Goal: Information Seeking & Learning: Learn about a topic

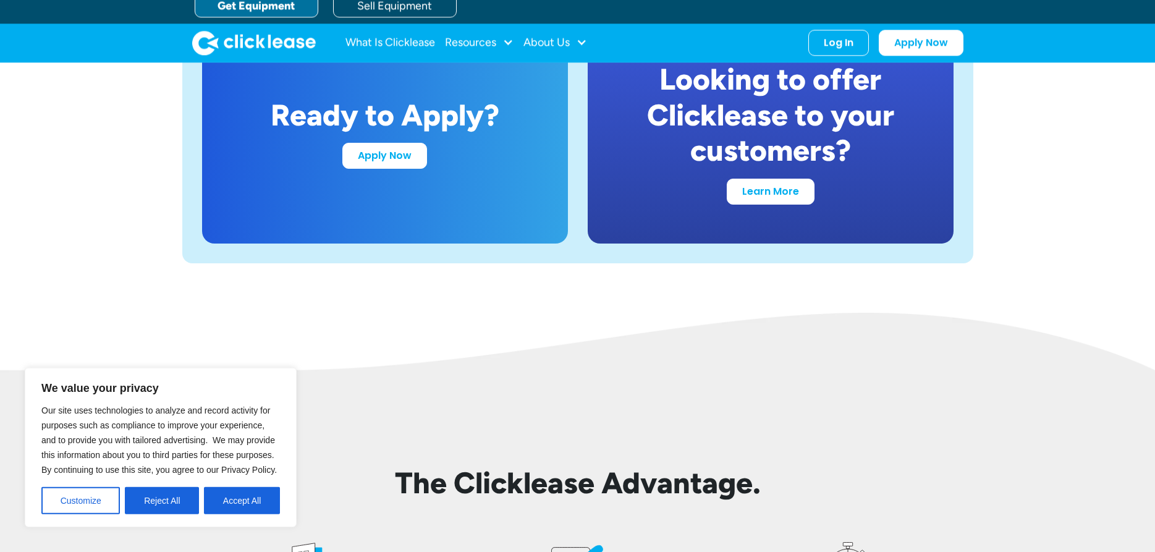
scroll to position [2395, 0]
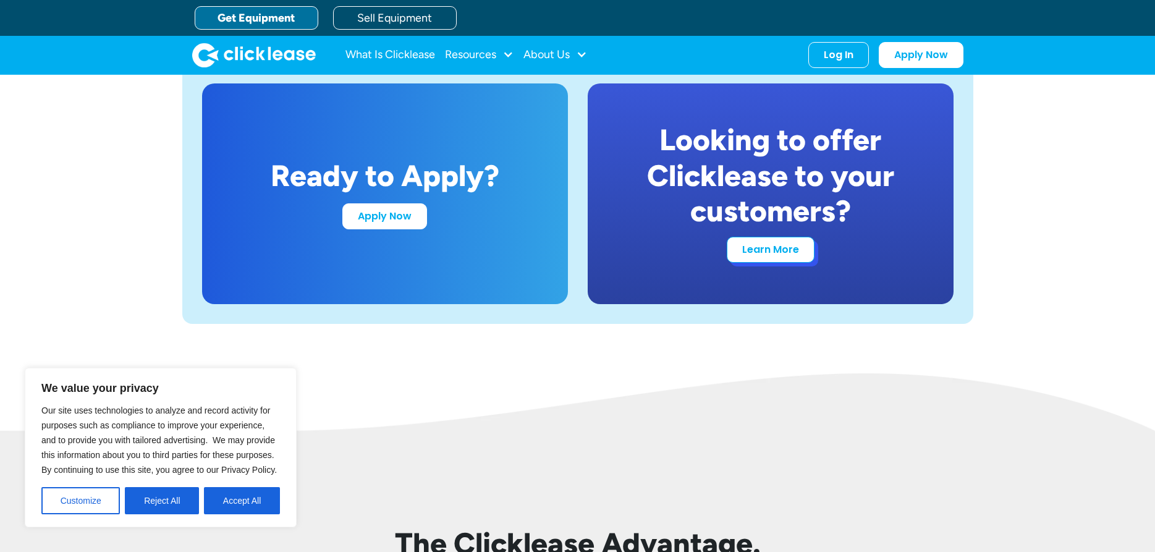
click at [753, 242] on link "Learn More" at bounding box center [771, 250] width 88 height 26
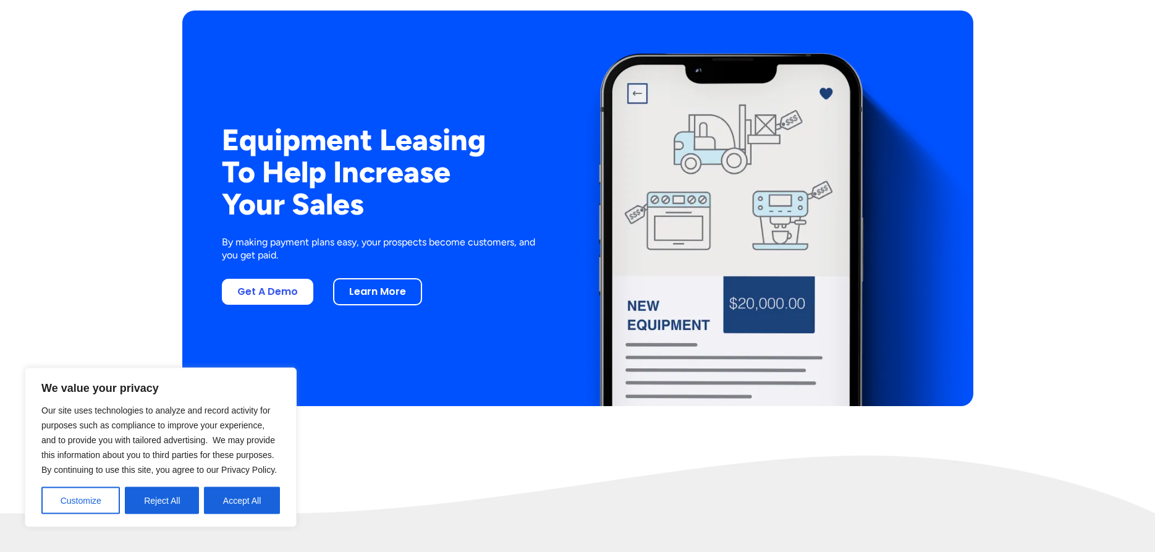
scroll to position [2332, 0]
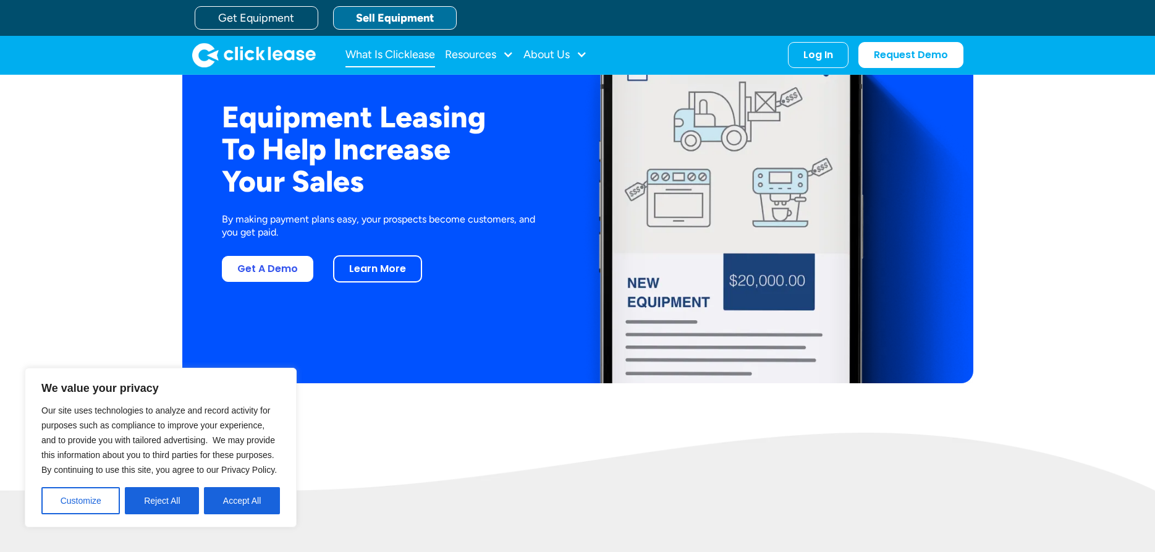
click at [396, 47] on link "What Is Clicklease" at bounding box center [390, 55] width 90 height 25
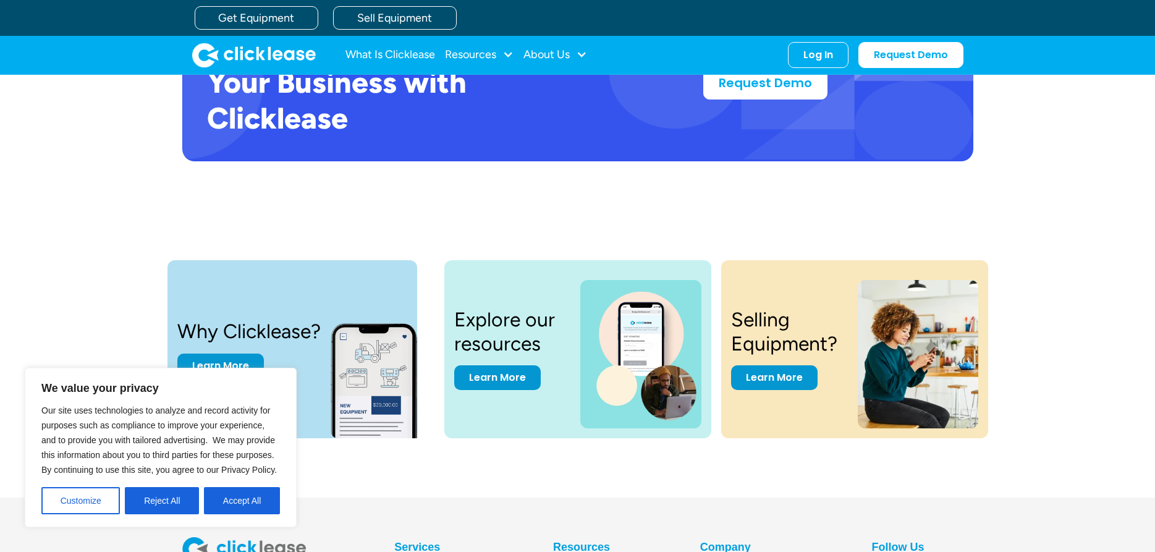
scroll to position [2580, 0]
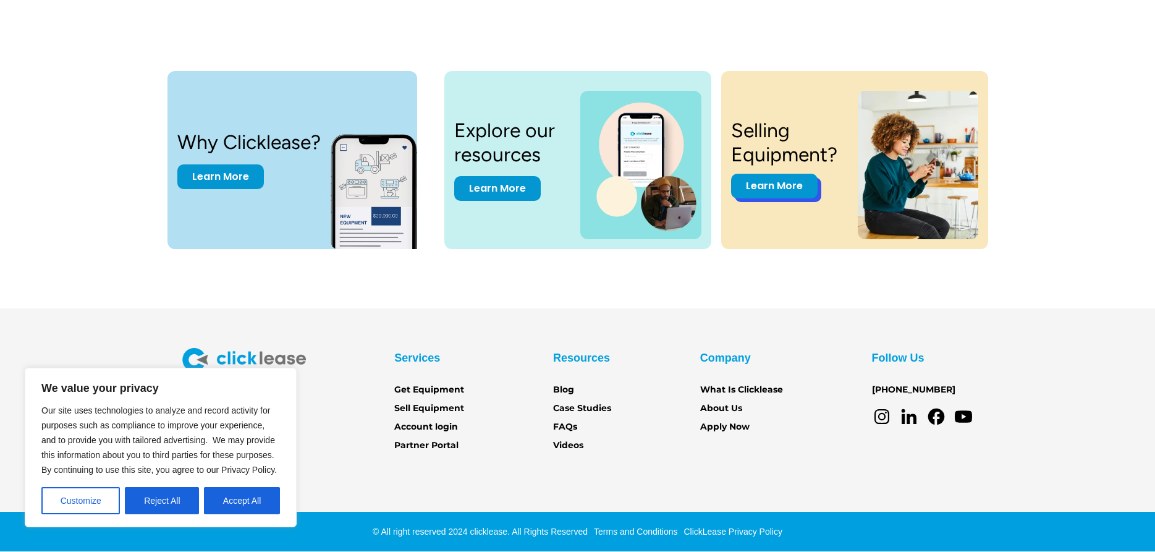
click at [792, 185] on link "Learn More" at bounding box center [774, 186] width 87 height 25
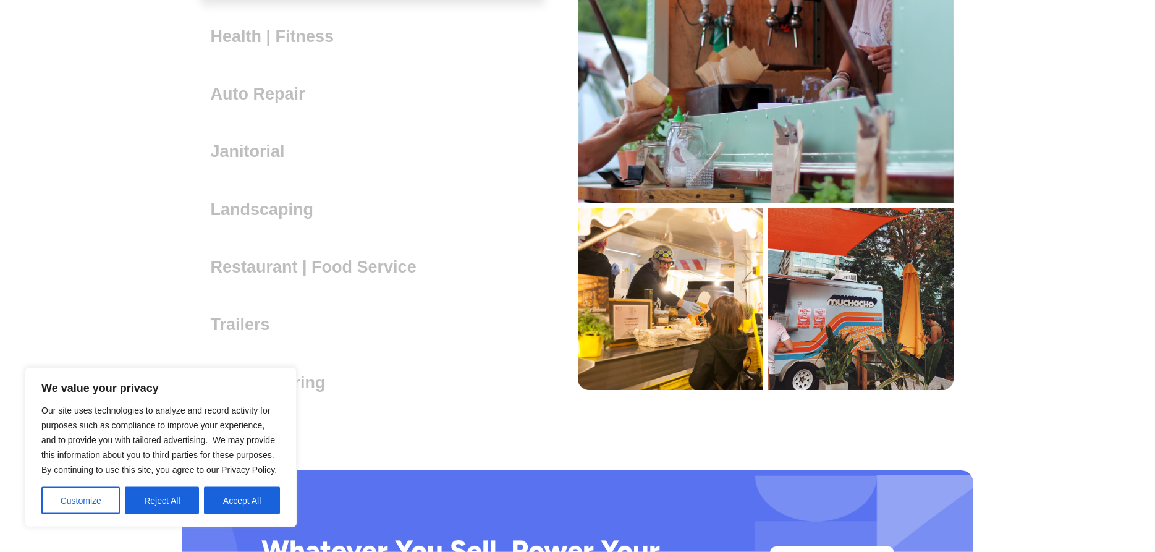
scroll to position [3529, 0]
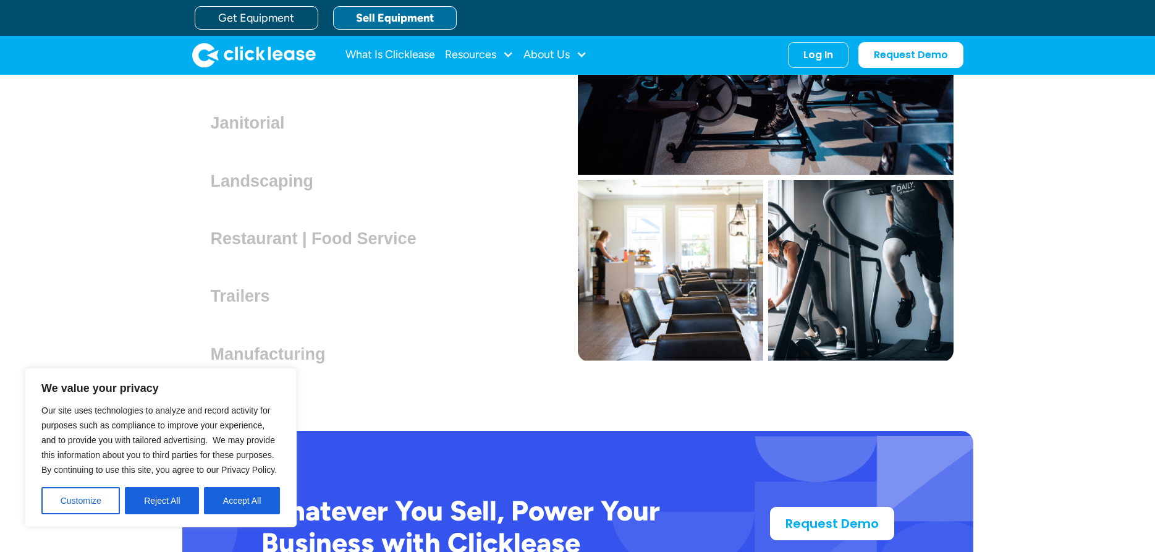
click at [258, 287] on div "Trailers Lorem ipsum dolor sit amet, consectetur adipiscing elit. Suspendisse v…" at bounding box center [245, 291] width 89 height 28
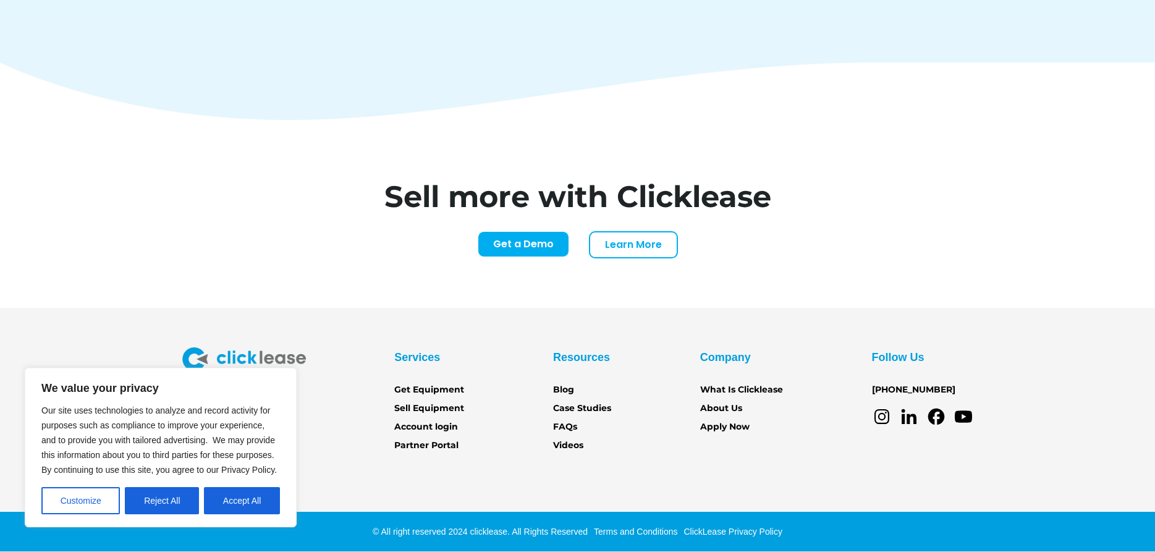
scroll to position [5134, 0]
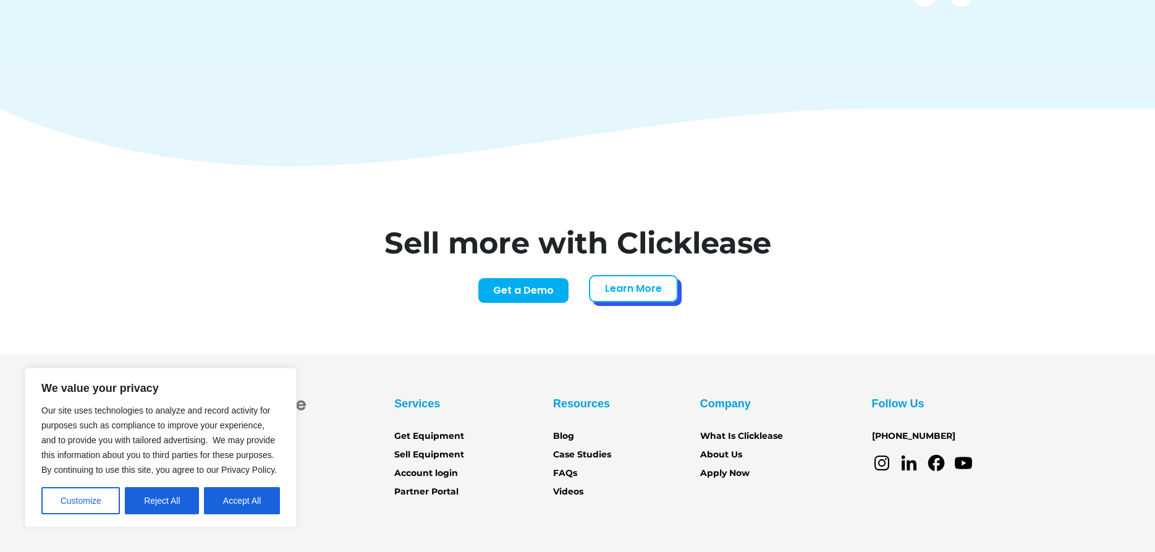
click at [646, 275] on link "Learn More" at bounding box center [633, 288] width 89 height 27
